Goal: Information Seeking & Learning: Learn about a topic

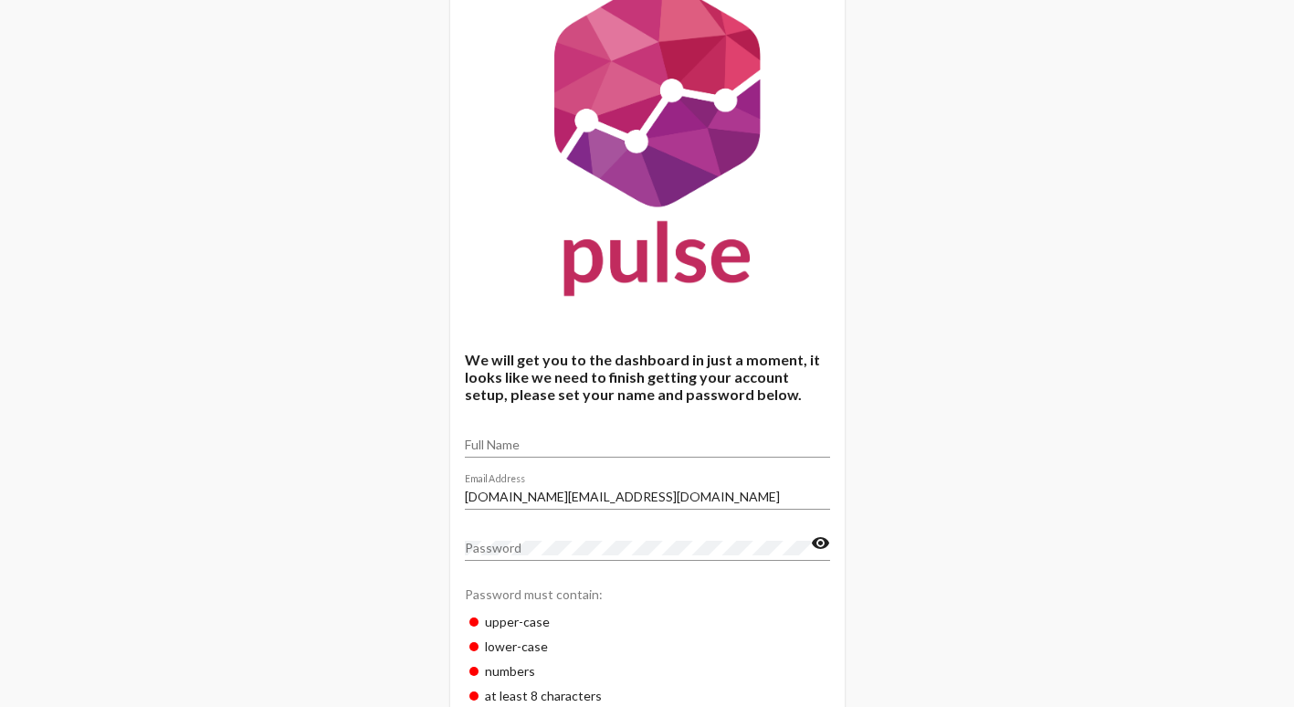
scroll to position [183, 0]
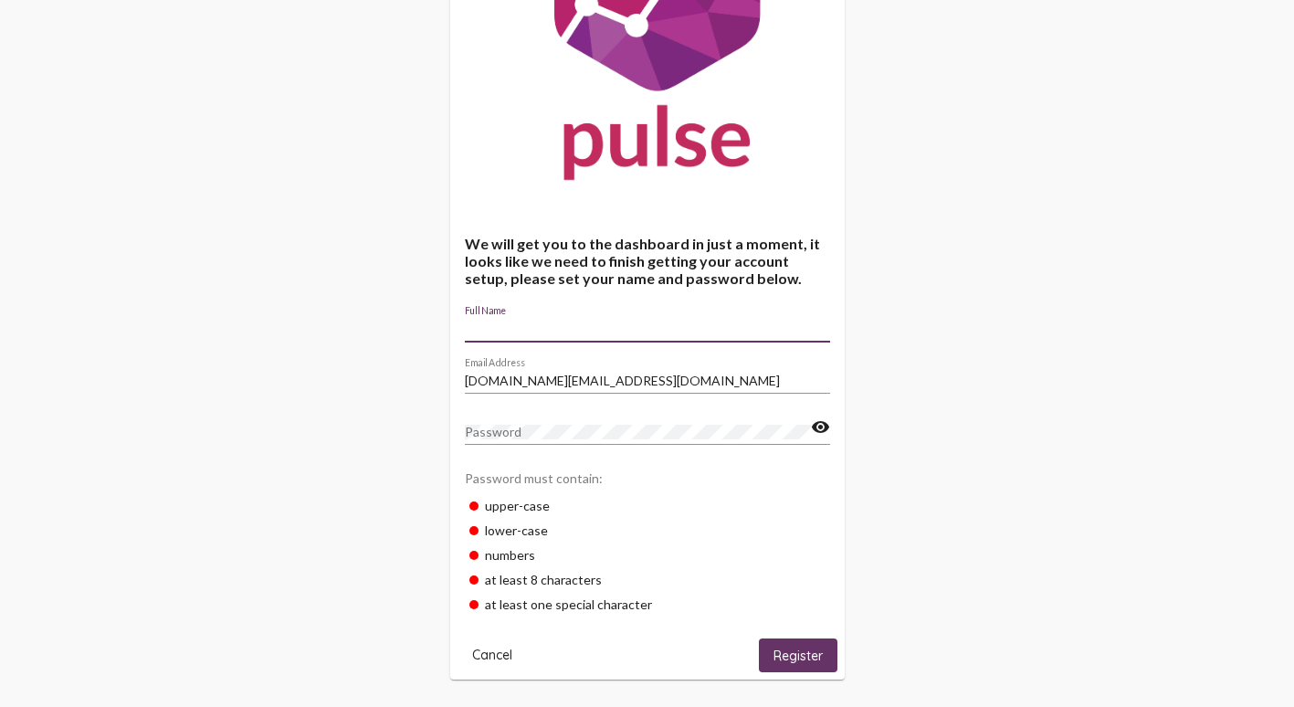
click at [515, 327] on input "Full Name" at bounding box center [647, 328] width 365 height 15
type input "[PERSON_NAME]"
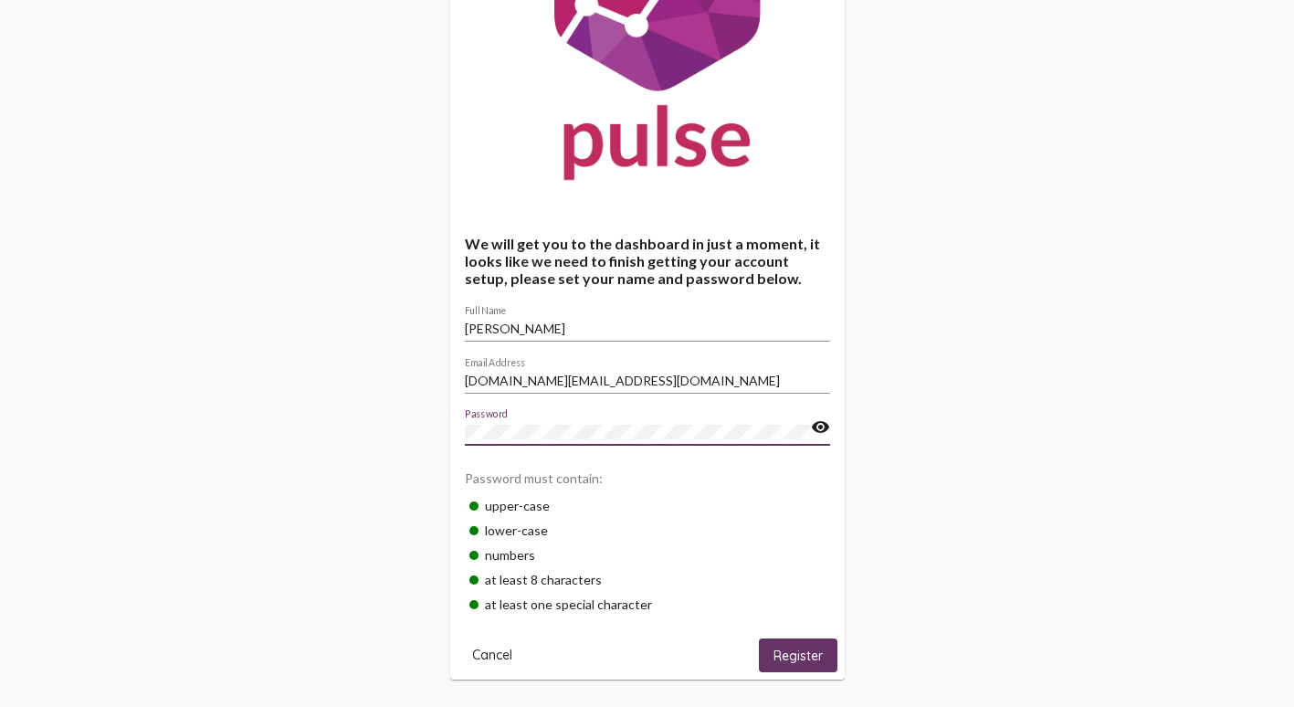
click at [816, 661] on span "Register" at bounding box center [797, 655] width 49 height 16
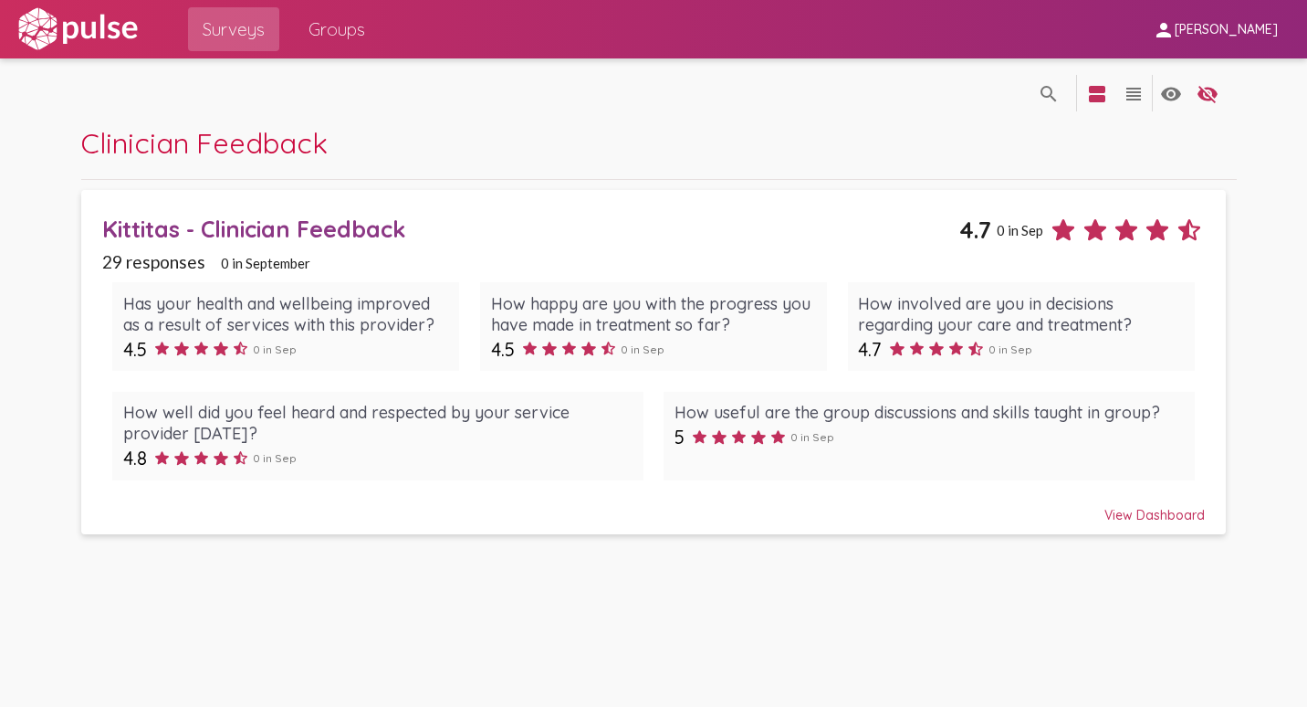
click at [1146, 510] on div "View Dashboard" at bounding box center [653, 506] width 1103 height 33
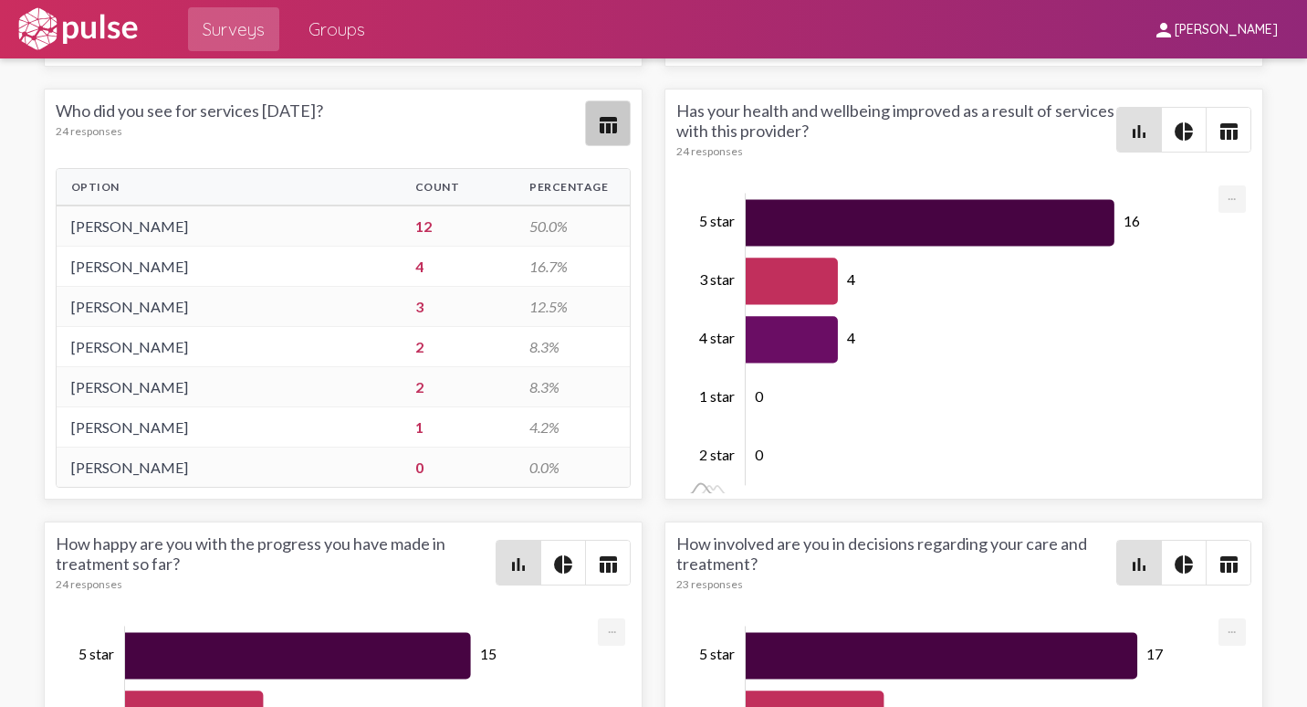
click at [597, 131] on mat-icon "table_chart" at bounding box center [608, 125] width 22 height 22
click at [606, 142] on span "table_chart" at bounding box center [608, 123] width 44 height 44
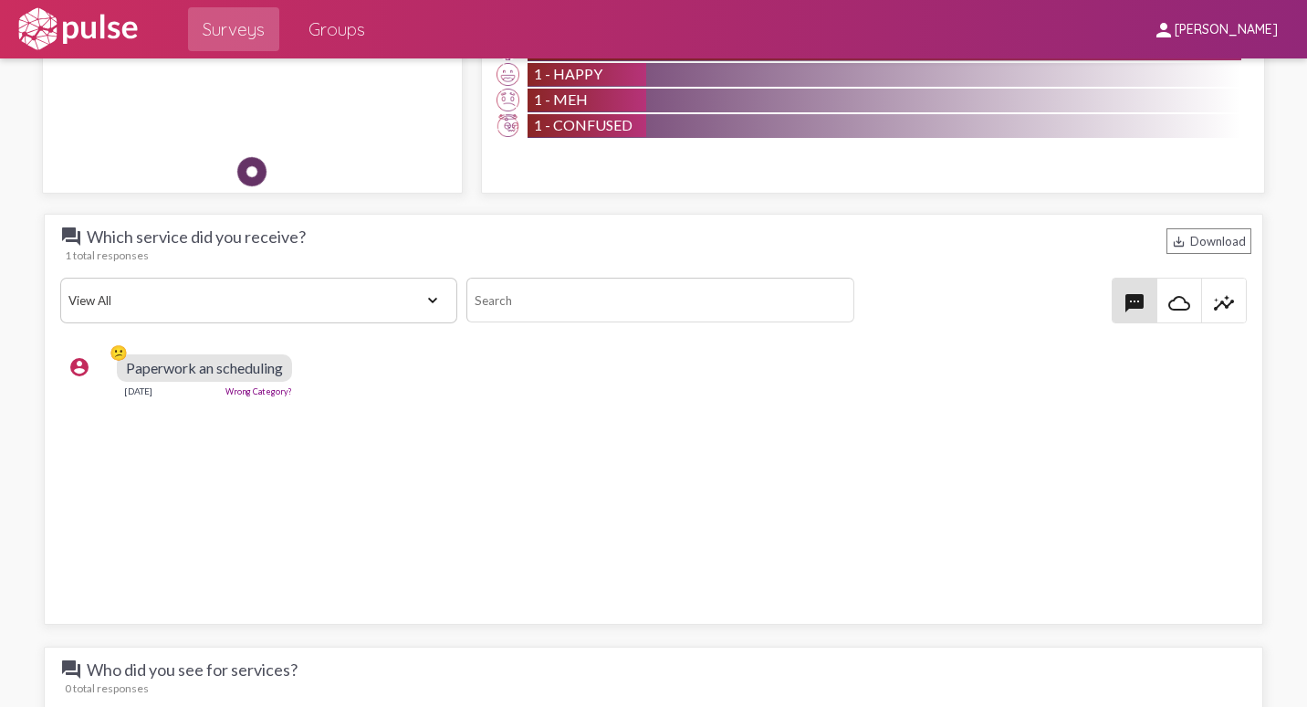
scroll to position [2283, 0]
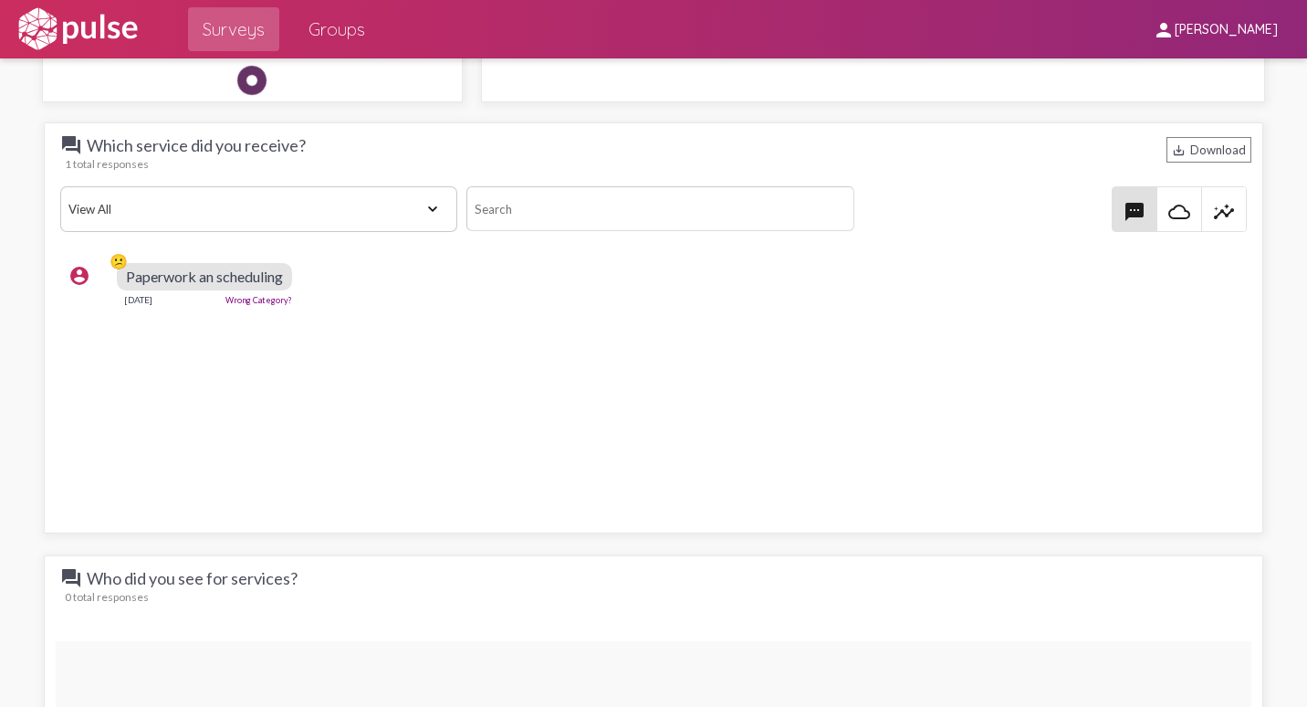
click at [223, 214] on select "View All Positive Neutral Negative Happy Meh Suggestions Angry Disgust Sadness …" at bounding box center [259, 209] width 398 height 46
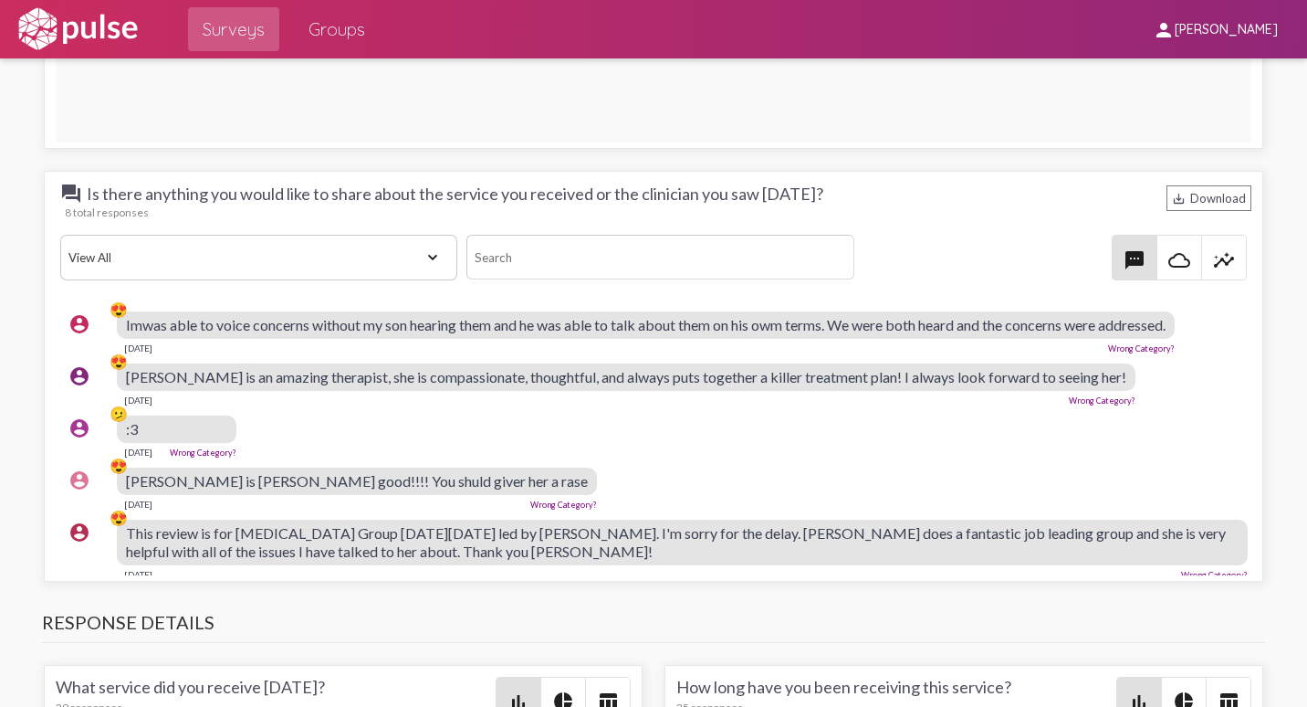
scroll to position [3104, 0]
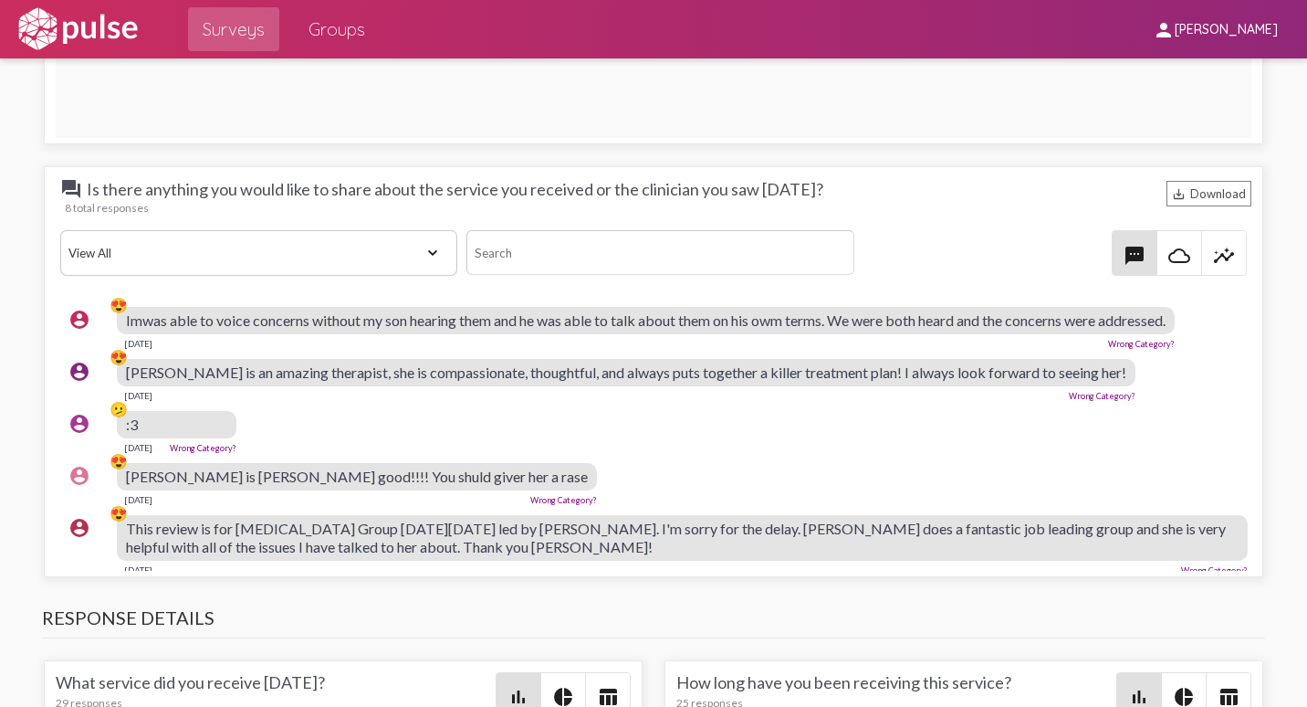
click at [215, 245] on select "View All Positive Neutral Negative Happy Meh Suggestions Angry Disgust Sadness …" at bounding box center [259, 253] width 398 height 46
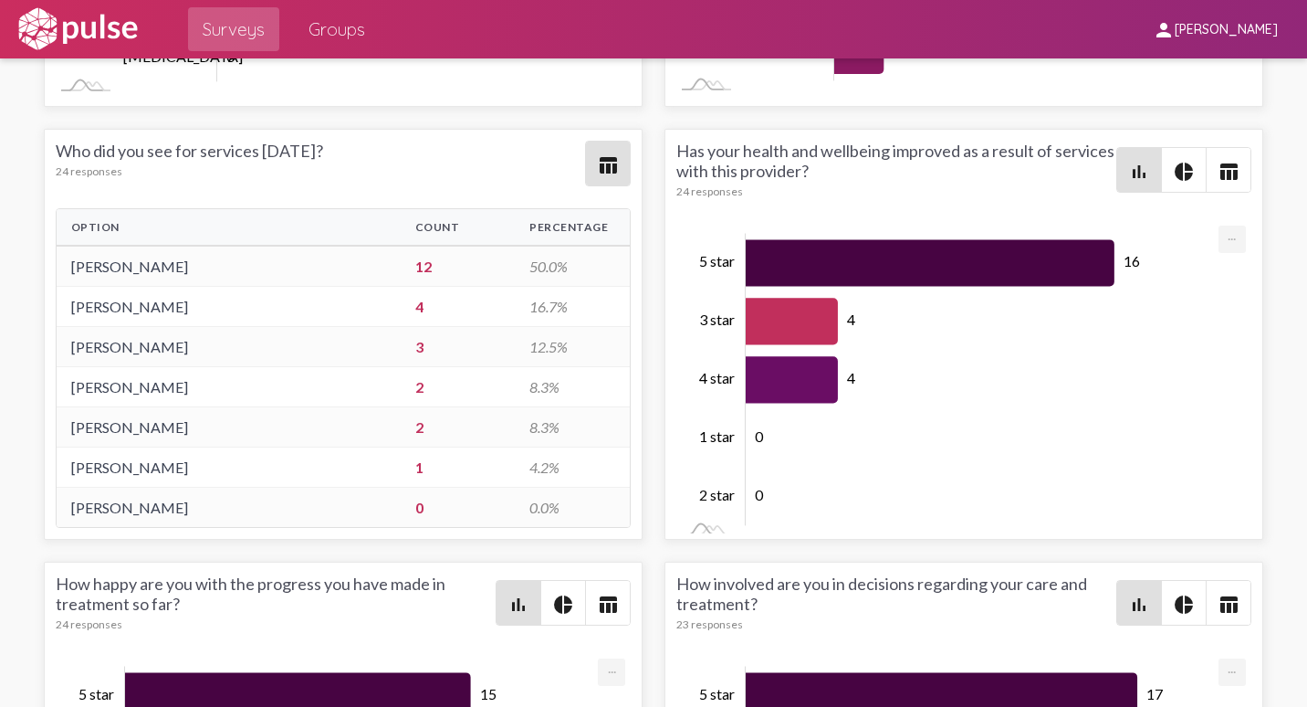
scroll to position [4109, 0]
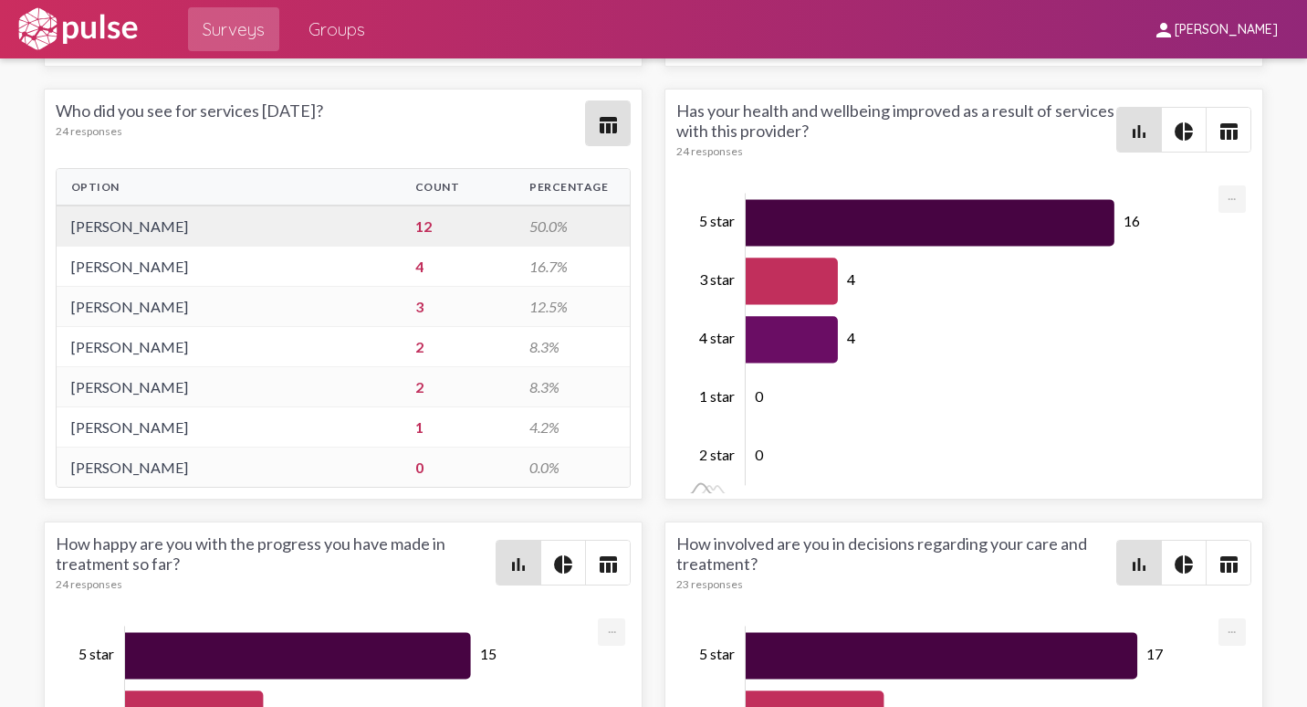
click at [412, 233] on td "12" at bounding box center [458, 225] width 115 height 41
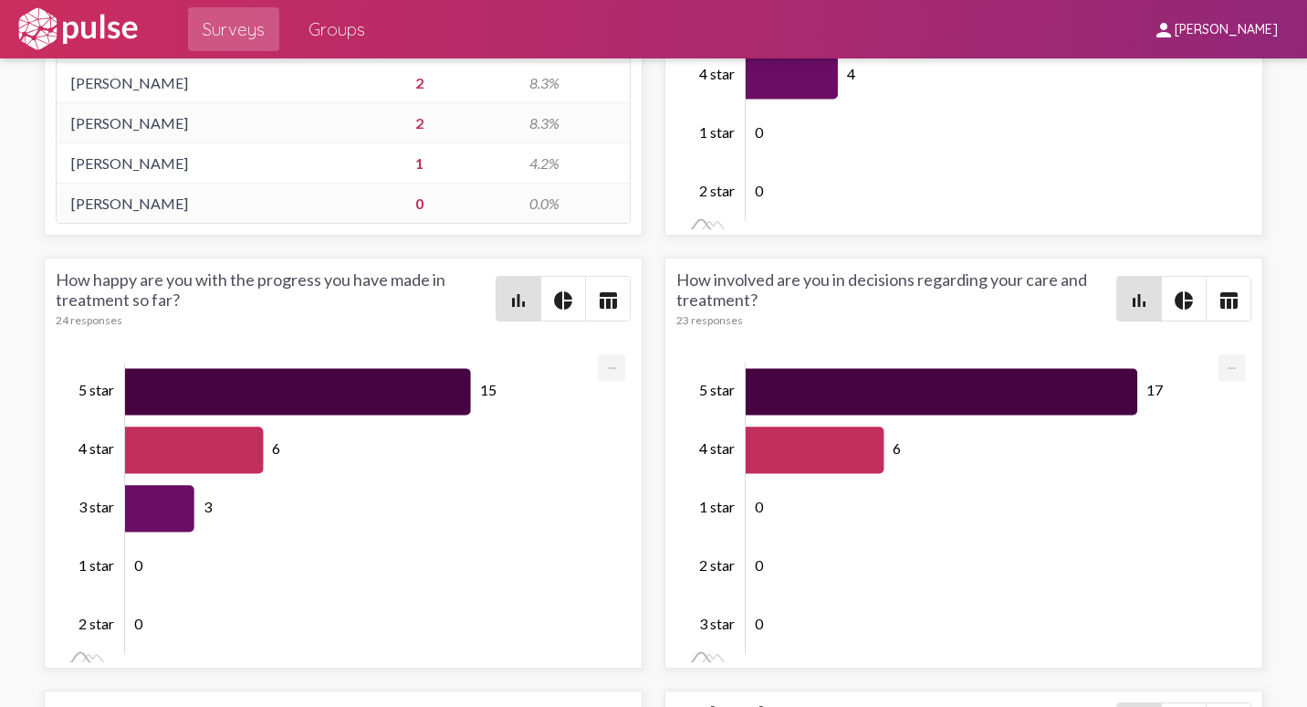
scroll to position [4383, 0]
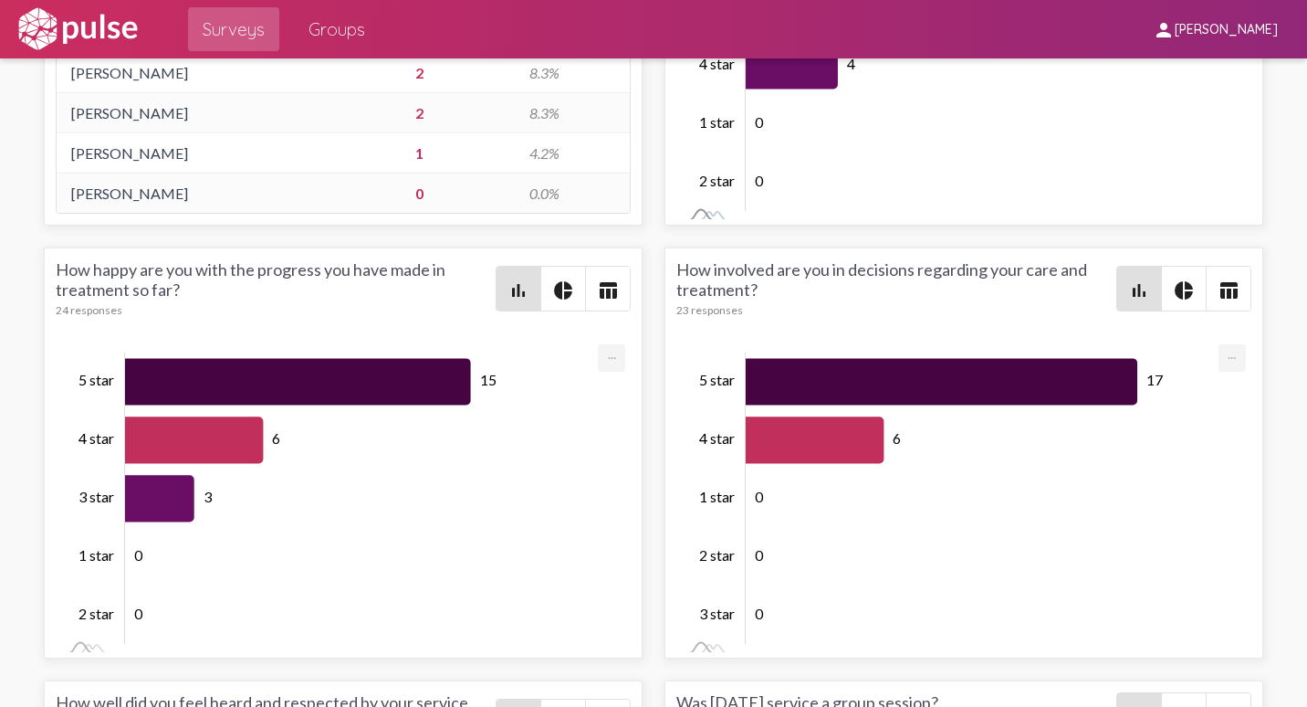
click at [706, 215] on rect at bounding box center [707, 215] width 60 height 19
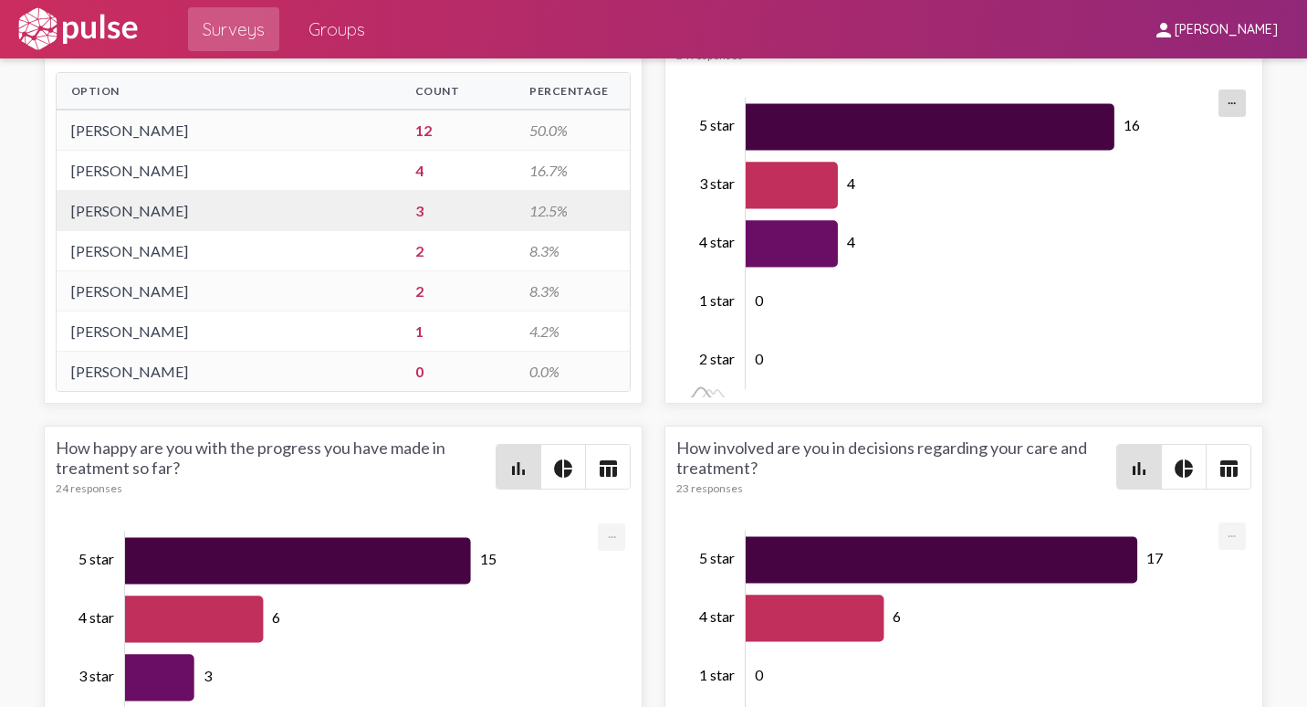
scroll to position [4200, 0]
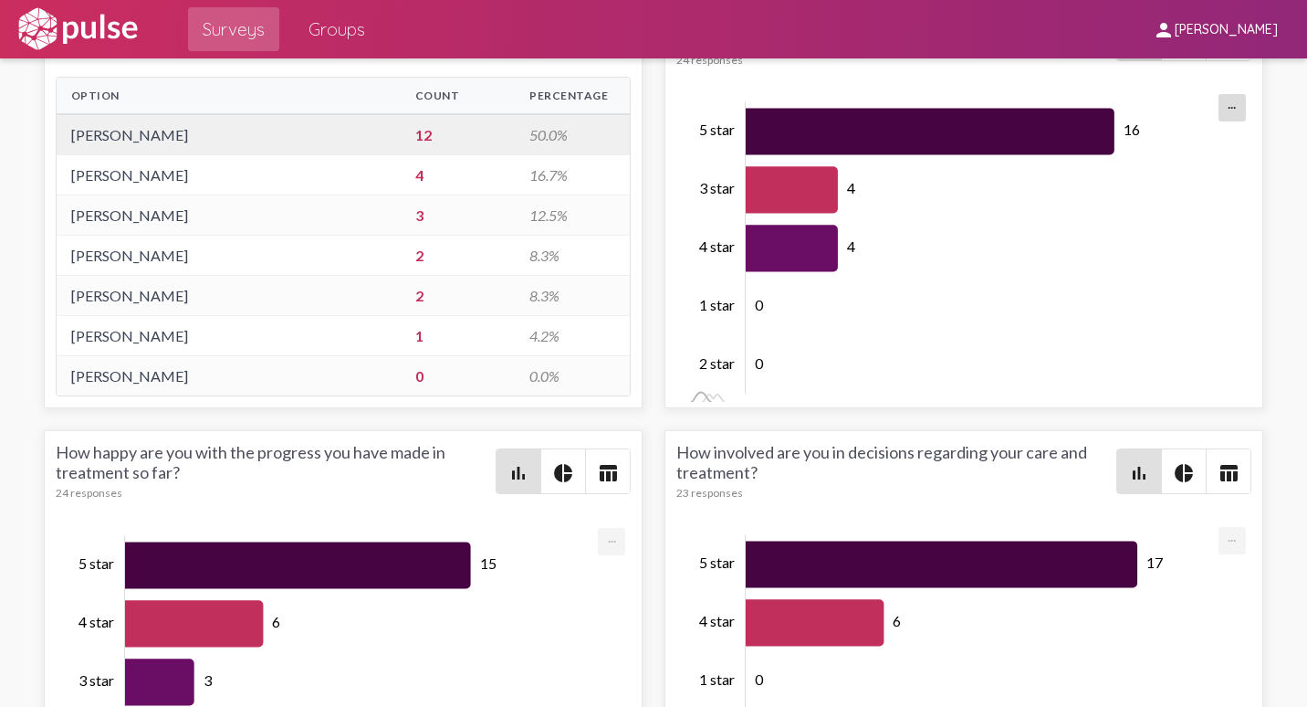
click at [174, 139] on td "[PERSON_NAME]" at bounding box center [229, 134] width 344 height 41
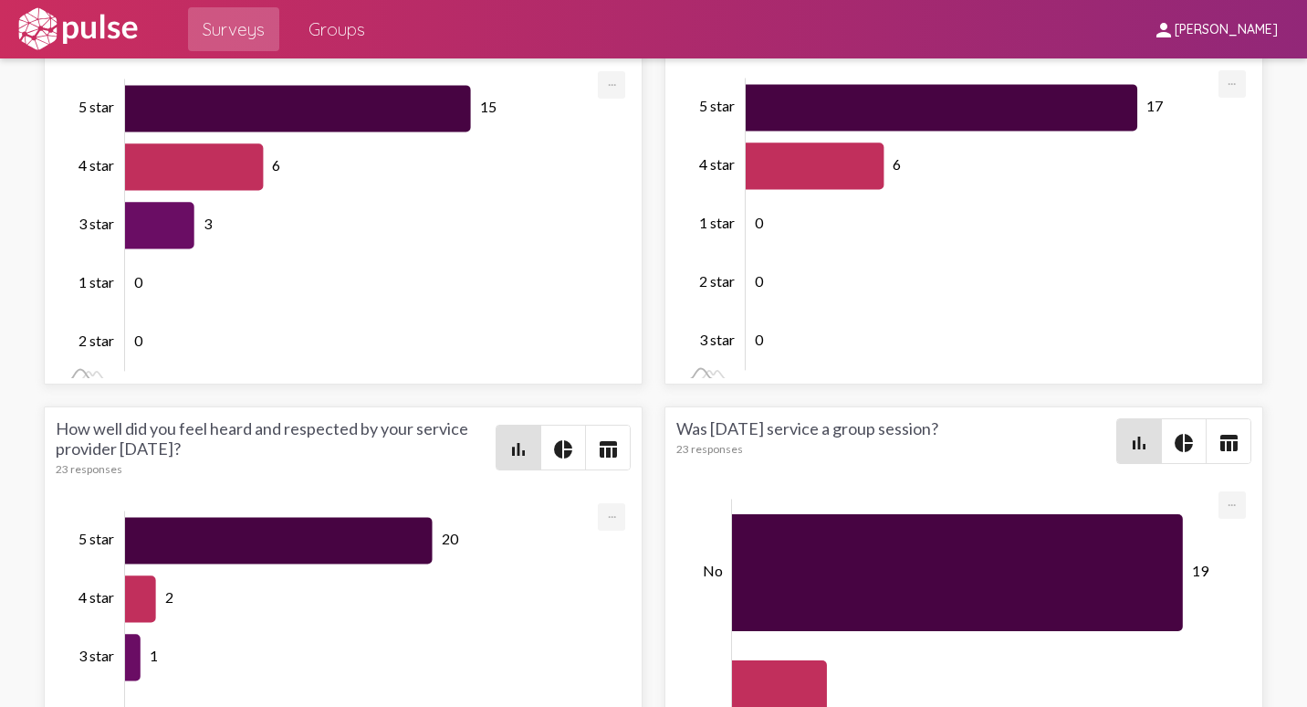
scroll to position [4017, 0]
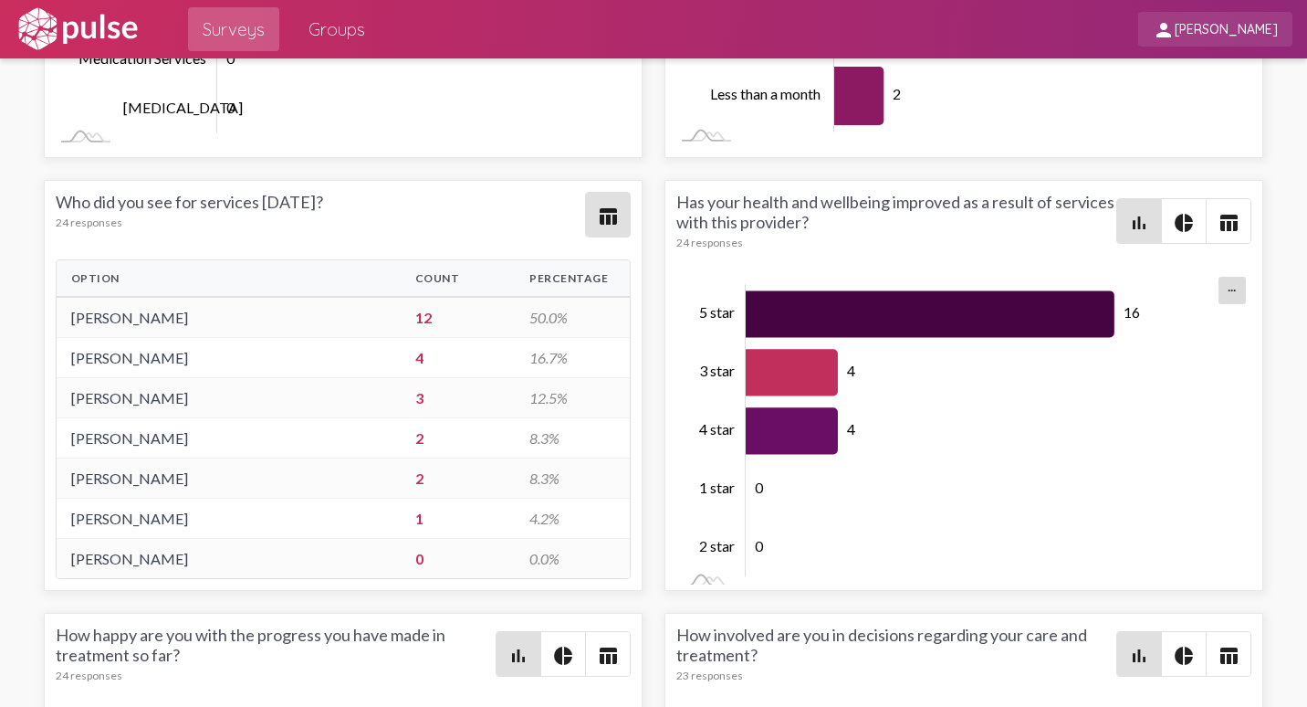
click at [1213, 25] on span "[PERSON_NAME]" at bounding box center [1226, 30] width 103 height 16
click at [1213, 25] on div at bounding box center [653, 353] width 1307 height 707
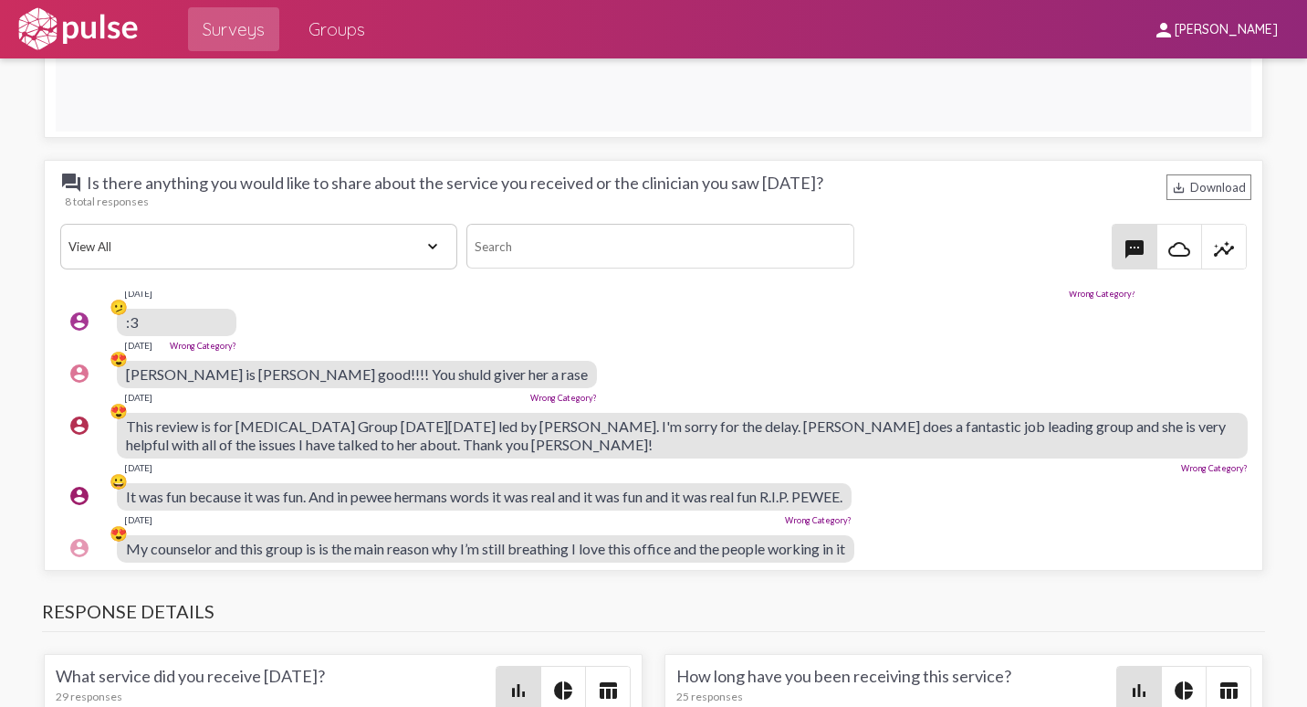
scroll to position [0, 0]
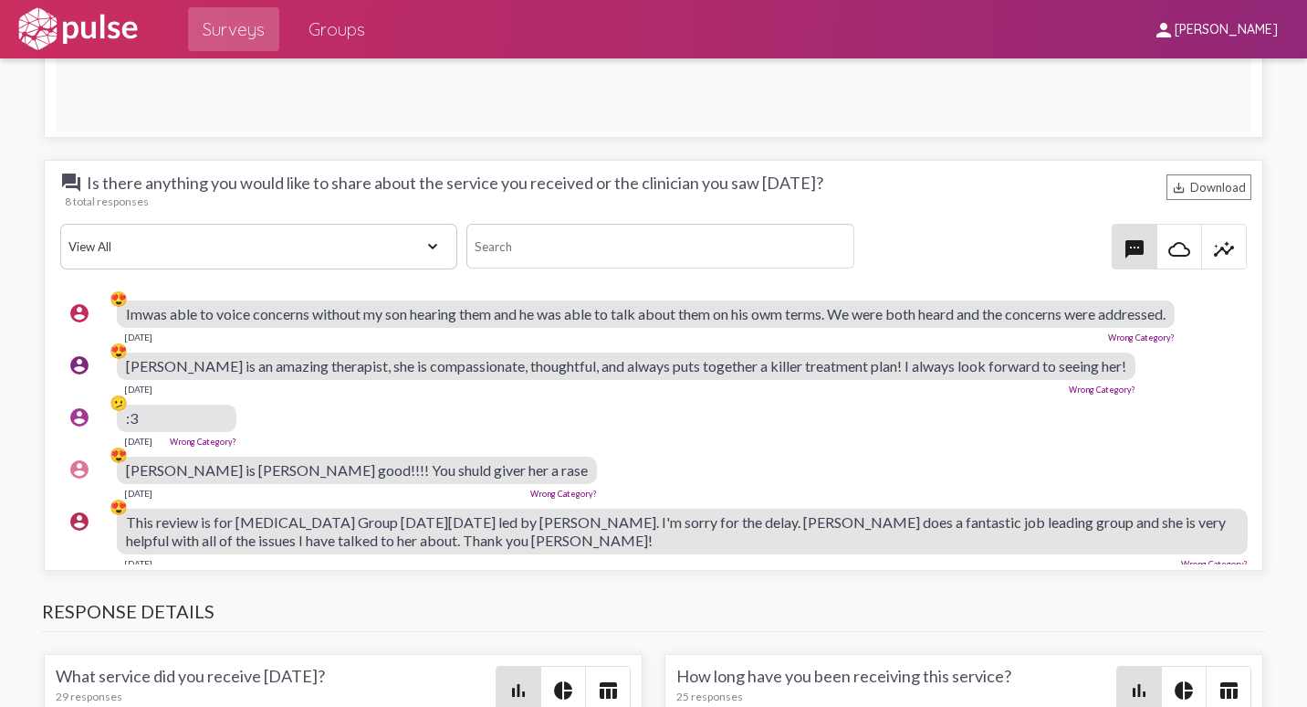
click at [257, 228] on select "View All Positive Neutral Negative Happy Meh Suggestions Angry Disgust Sadness …" at bounding box center [259, 247] width 398 height 46
click at [528, 247] on input at bounding box center [660, 246] width 387 height 45
click at [967, 209] on div "question_answer Is there anything you would like to share about the service you…" at bounding box center [654, 221] width 1196 height 98
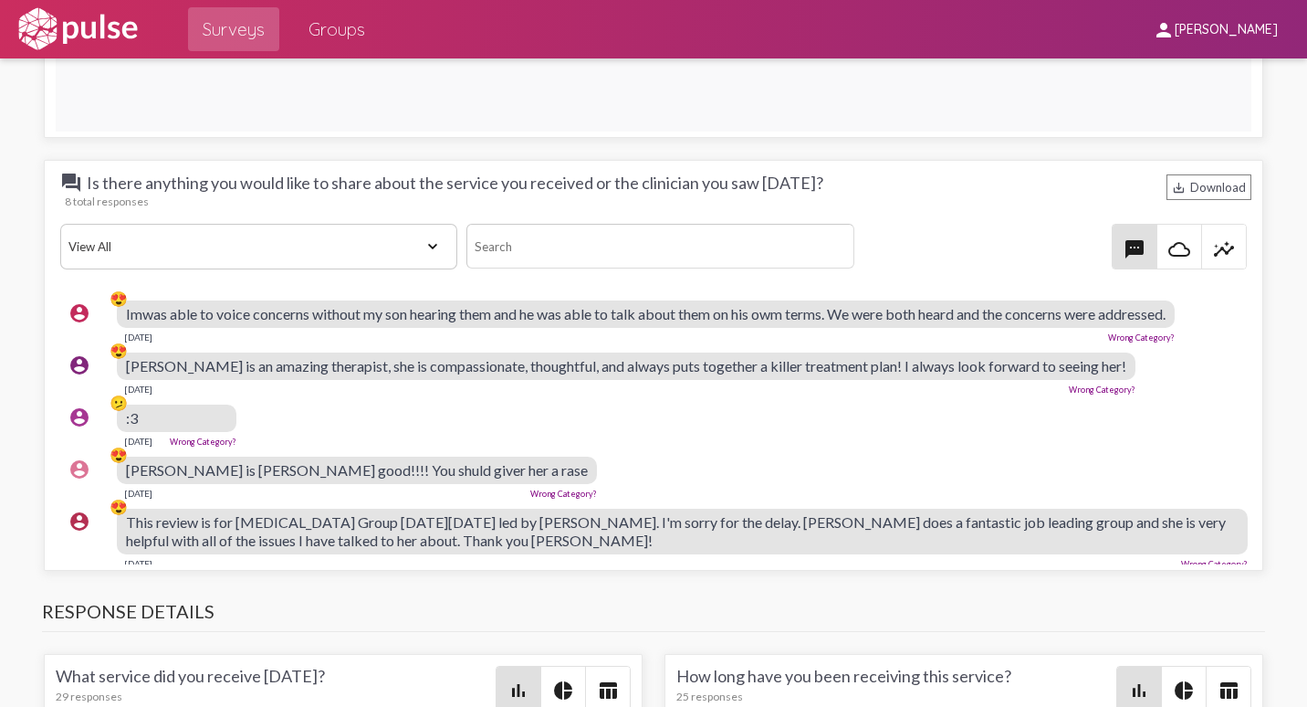
click at [1231, 253] on span "insights" at bounding box center [1224, 247] width 44 height 44
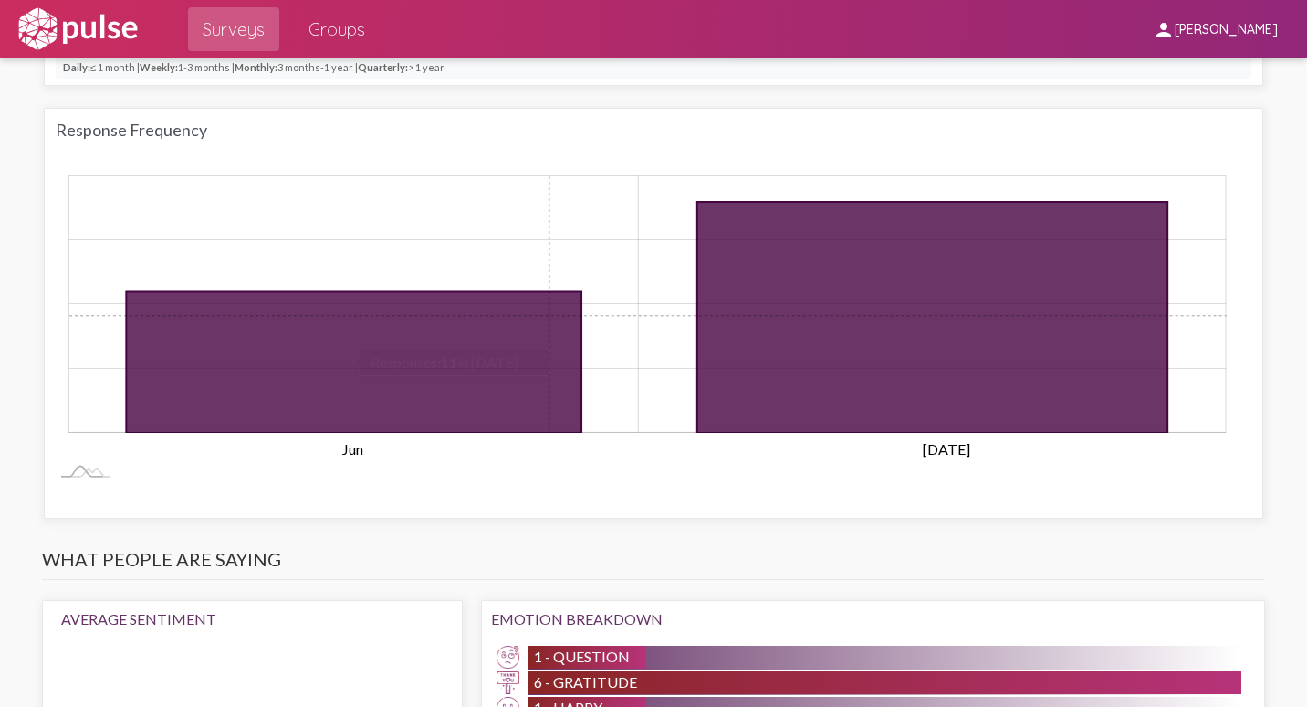
scroll to position [1285, 0]
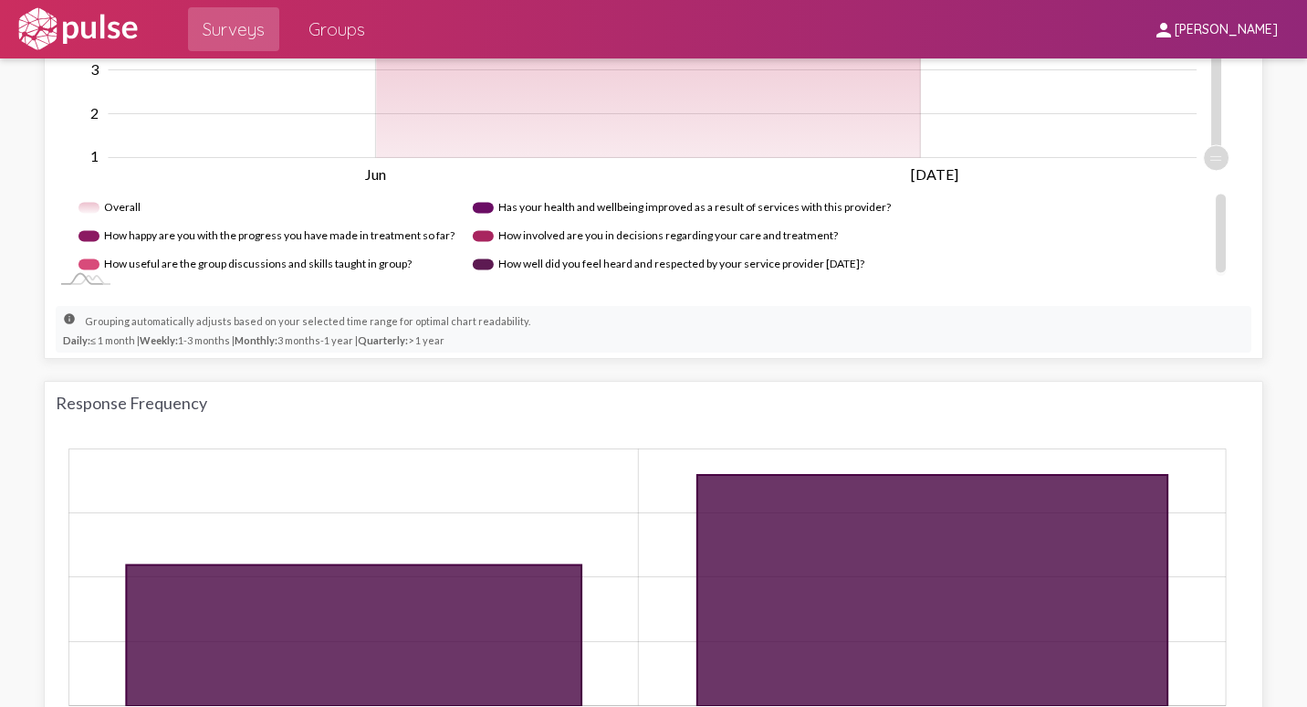
click at [328, 33] on span "Groups" at bounding box center [337, 29] width 57 height 33
